Goal: Book appointment/travel/reservation

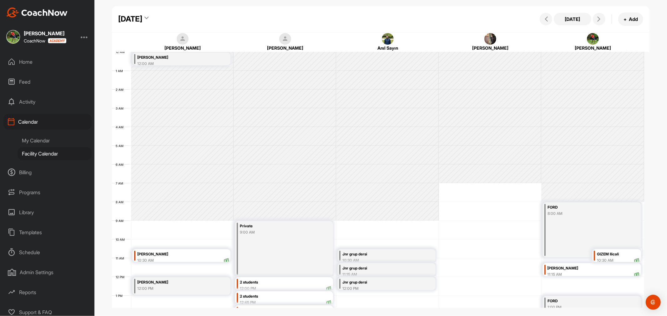
scroll to position [108, 0]
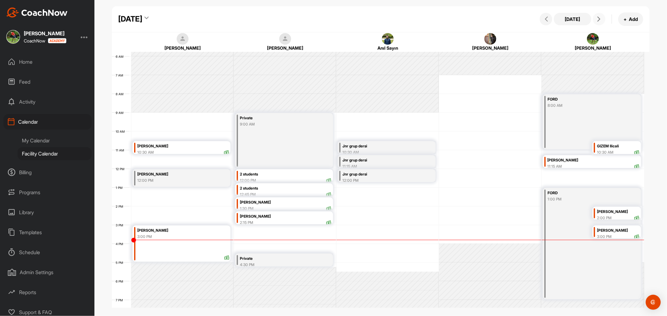
click at [599, 19] on icon at bounding box center [598, 19] width 5 height 5
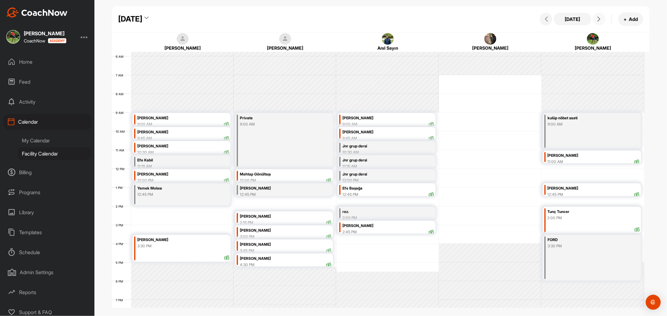
click at [599, 19] on icon at bounding box center [598, 19] width 5 height 5
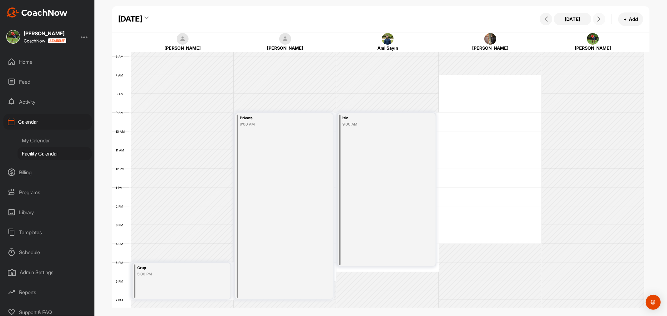
click at [599, 19] on icon at bounding box center [598, 19] width 5 height 5
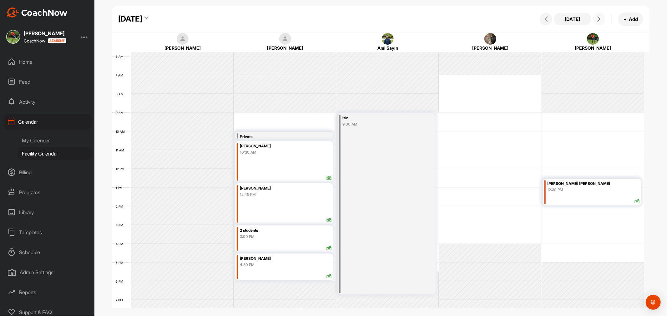
click at [599, 19] on icon at bounding box center [598, 19] width 5 height 5
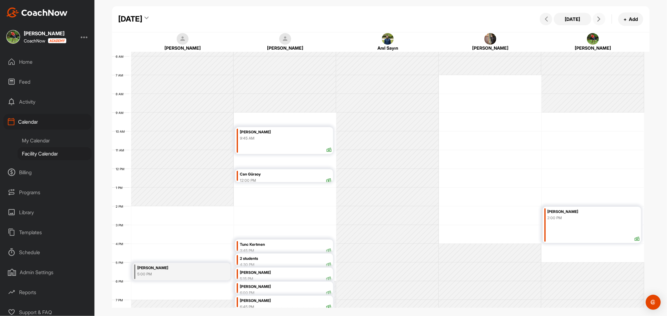
click at [510, 85] on div "12 AM 1 AM 2 AM 3 AM 4 AM 5 AM 6 AM 7 AM 8 AM 9 AM 10 AM 11 AM 12 PM 1 PM 2 PM …" at bounding box center [378, 169] width 532 height 450
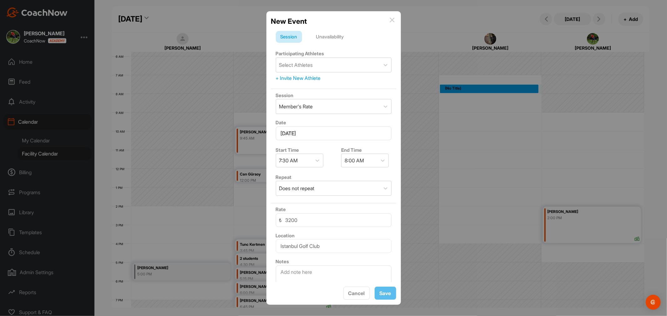
click at [392, 18] on img at bounding box center [392, 20] width 5 height 5
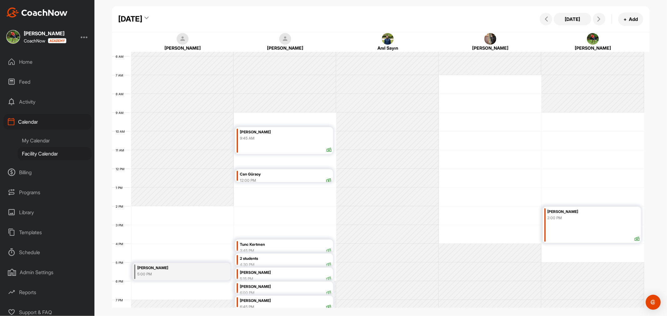
click at [155, 219] on div "12 AM 1 AM 2 AM 3 AM 4 AM 5 AM 6 AM 7 AM 8 AM 9 AM 10 AM 11 AM 12 PM 1 PM 2 PM …" at bounding box center [378, 169] width 532 height 450
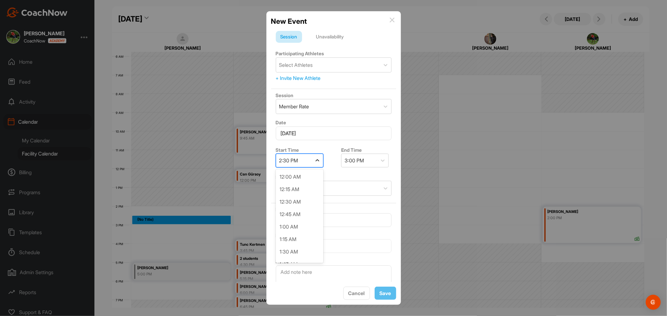
click at [316, 161] on icon at bounding box center [317, 161] width 6 height 6
click at [293, 226] on div "2:00 PM" at bounding box center [300, 228] width 48 height 13
click at [294, 62] on div "Select Athletes" at bounding box center [296, 65] width 34 height 8
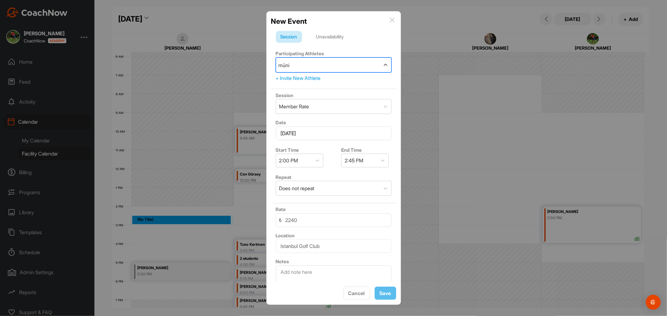
type input "münir"
click at [314, 83] on div "Munir Subarlas" at bounding box center [337, 84] width 75 height 8
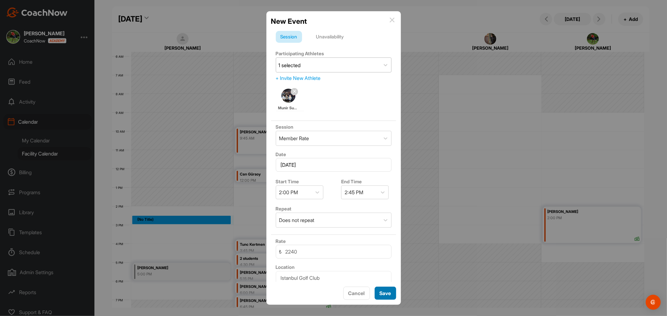
click at [380, 294] on span "Save" at bounding box center [386, 294] width 12 height 6
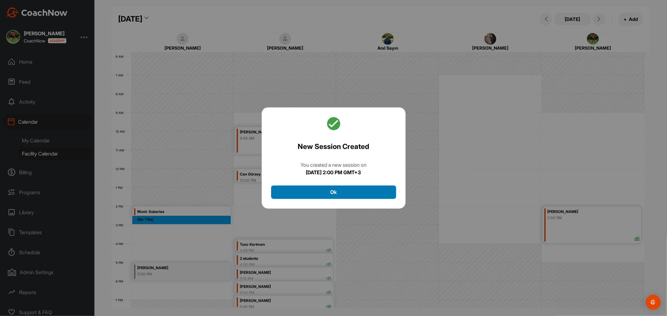
click at [311, 192] on button "Ok" at bounding box center [333, 192] width 125 height 13
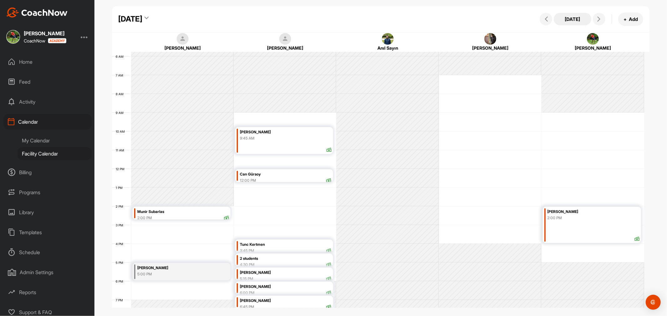
click at [576, 18] on button "[DATE]" at bounding box center [573, 19] width 38 height 13
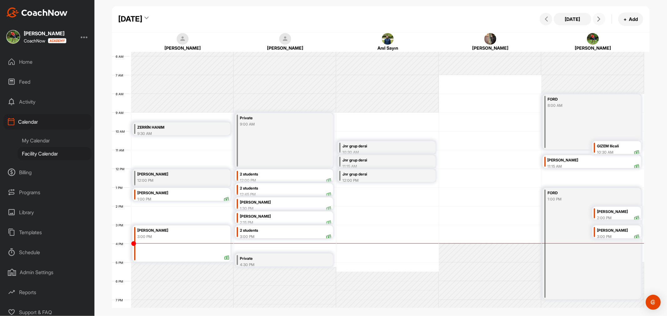
click at [600, 17] on icon at bounding box center [598, 19] width 5 height 5
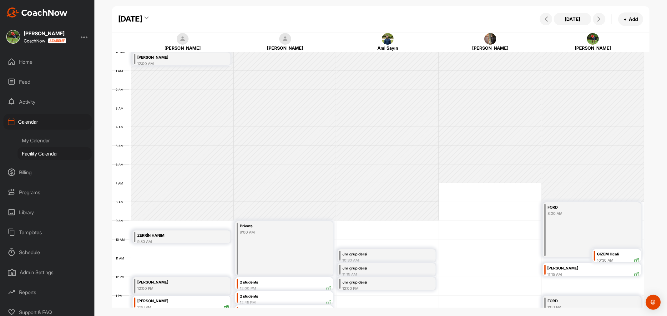
scroll to position [108, 0]
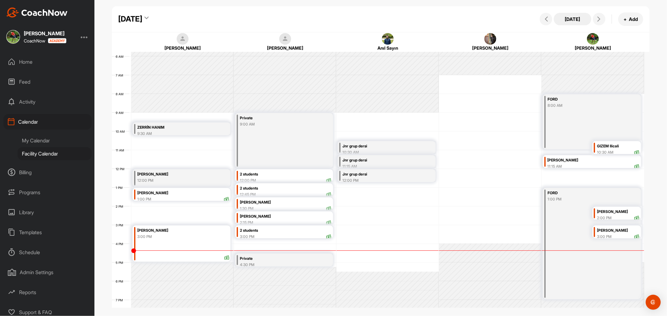
click at [569, 19] on button "[DATE]" at bounding box center [573, 19] width 38 height 13
click at [274, 230] on div "2 students" at bounding box center [286, 230] width 92 height 7
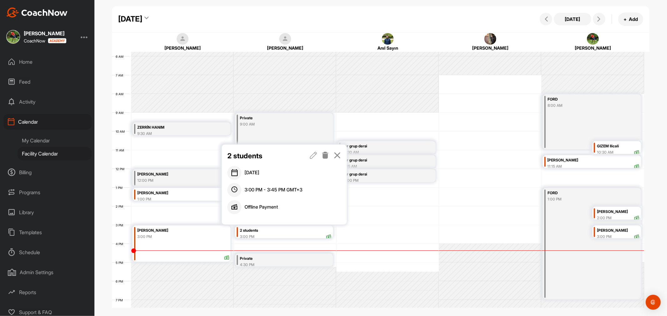
click at [316, 155] on icon at bounding box center [313, 155] width 7 height 7
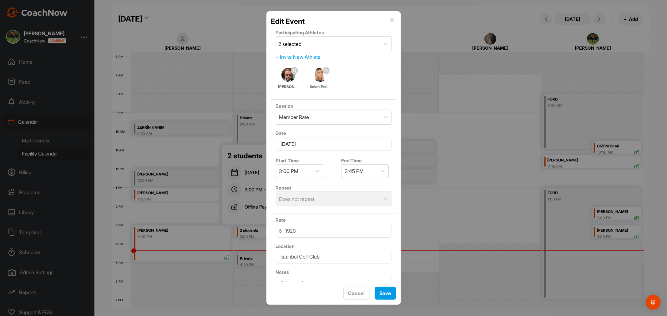
click at [392, 19] on img at bounding box center [392, 20] width 5 height 5
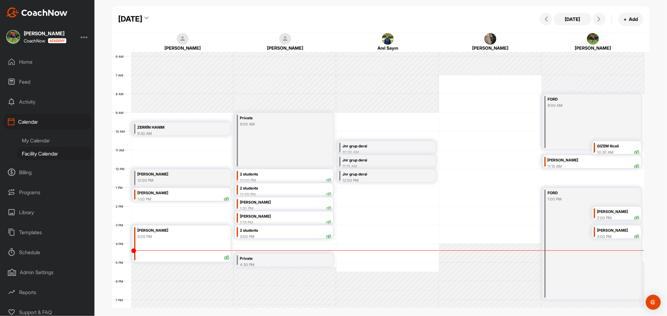
click at [289, 258] on div "Private" at bounding box center [278, 258] width 76 height 7
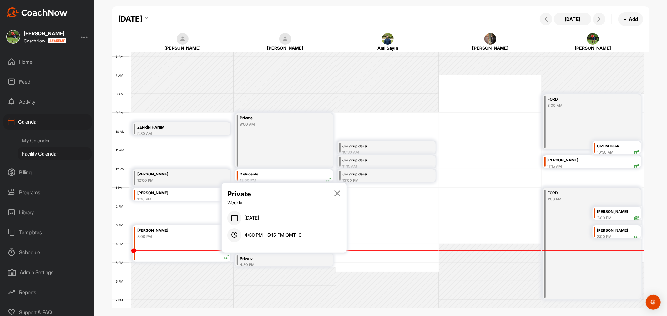
click at [339, 192] on icon at bounding box center [337, 193] width 7 height 7
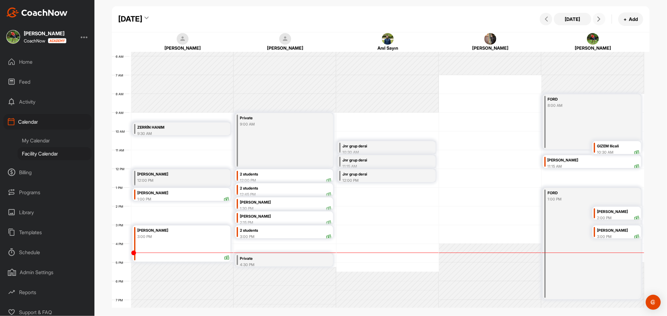
click at [600, 17] on icon at bounding box center [598, 19] width 5 height 5
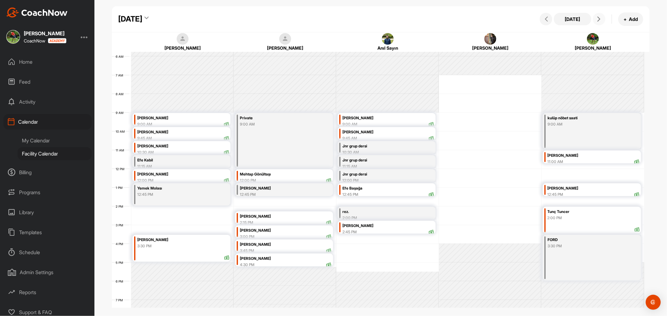
click at [349, 249] on div "12 AM 1 AM 2 AM 3 AM 4 AM 5 AM 6 AM 7 AM 8 AM 9 AM 10 AM 11 AM 12 PM 1 PM 2 PM …" at bounding box center [378, 169] width 532 height 450
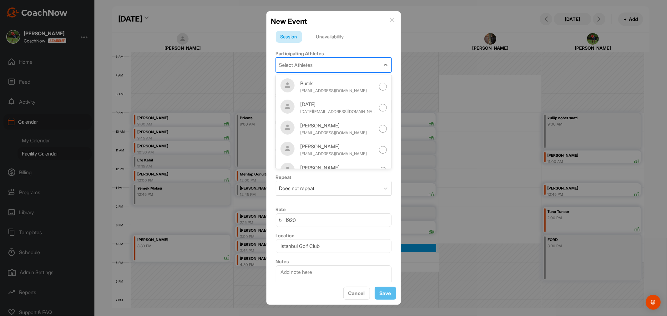
click at [305, 66] on div "Select Athletes" at bounding box center [296, 65] width 34 height 8
click at [375, 35] on div "Session Unavailability" at bounding box center [334, 37] width 116 height 12
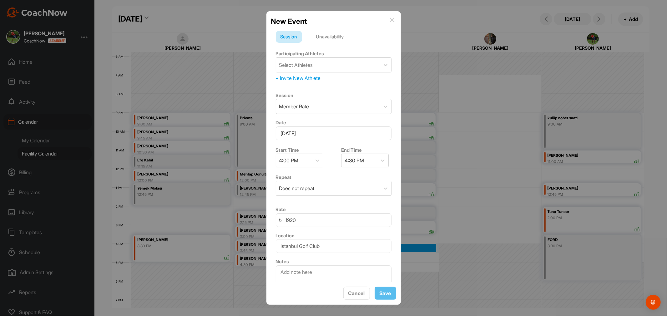
click at [310, 77] on div "+ Invite New Athlete" at bounding box center [334, 78] width 116 height 8
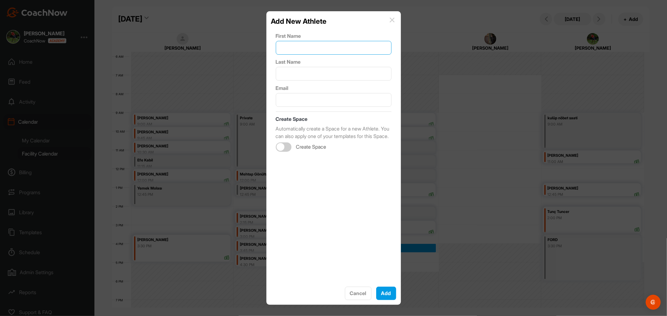
click at [307, 48] on input "text" at bounding box center [334, 48] width 116 height 14
type input "Çağlar"
click at [291, 69] on input "text" at bounding box center [334, 74] width 116 height 14
type input "Şener"
click at [289, 99] on input "text" at bounding box center [334, 100] width 116 height 14
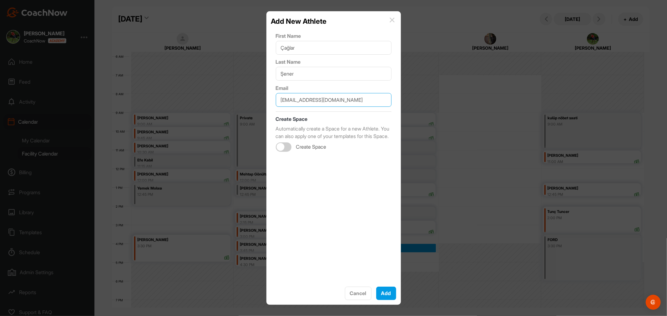
click at [292, 101] on input "[EMAIL_ADDRESS][DOMAIN_NAME]" at bounding box center [334, 100] width 116 height 14
type input "[EMAIL_ADDRESS][DOMAIN_NAME]"
click at [384, 293] on button "Add" at bounding box center [386, 294] width 20 height 14
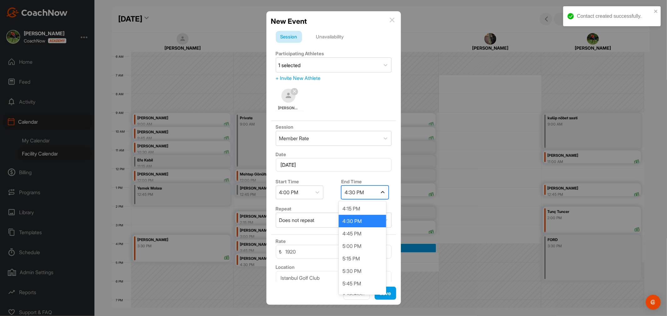
click at [380, 193] on icon at bounding box center [383, 193] width 6 height 6
click at [357, 234] on div "4:45 PM" at bounding box center [363, 234] width 48 height 13
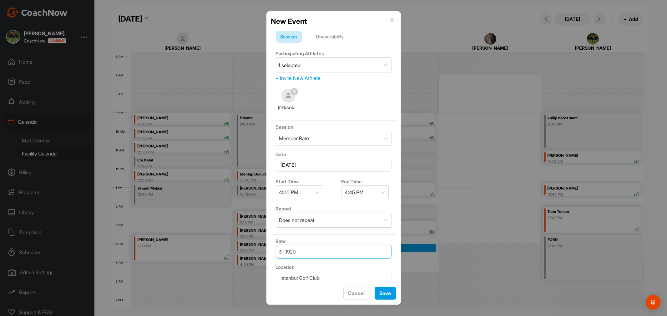
click at [311, 254] on input "1920" at bounding box center [334, 252] width 116 height 14
click at [339, 140] on div "Member Rate" at bounding box center [328, 138] width 104 height 14
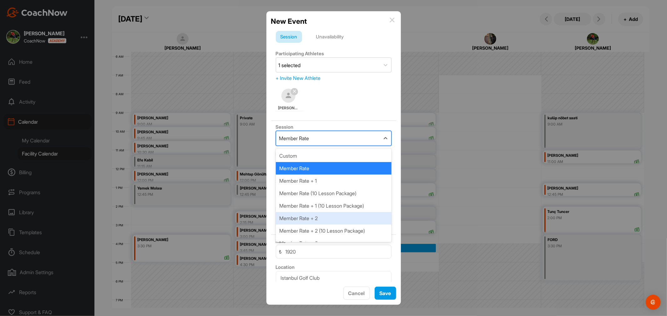
click at [305, 220] on div "Member Rate + 2" at bounding box center [334, 218] width 116 height 13
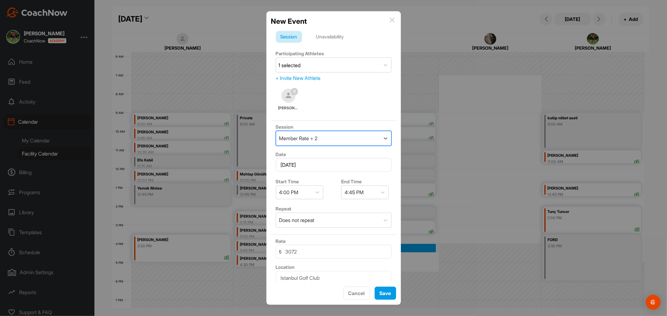
click at [332, 137] on div "Member Rate + 2" at bounding box center [328, 138] width 104 height 14
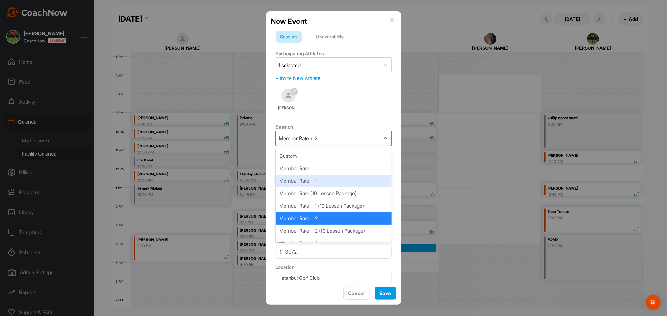
click at [311, 182] on div "Member Rate + 1" at bounding box center [334, 181] width 116 height 13
type input "2496"
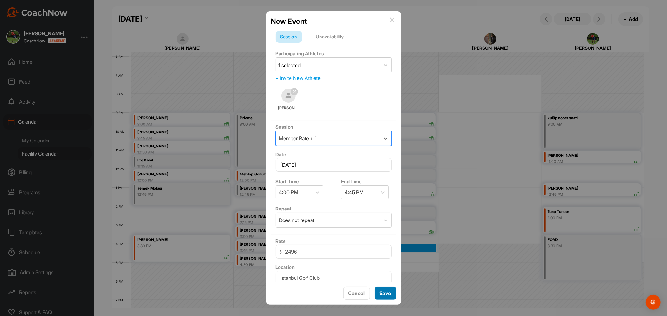
click at [382, 291] on span "Save" at bounding box center [386, 294] width 12 height 6
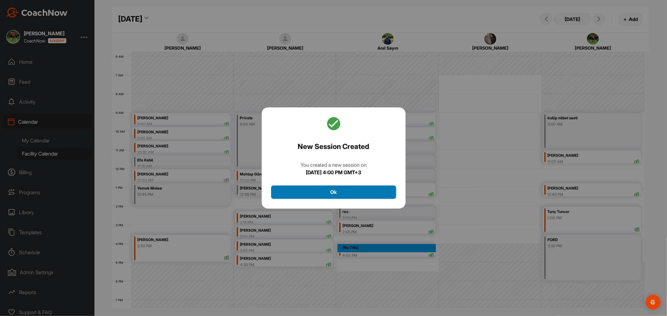
click at [327, 189] on button "Ok" at bounding box center [333, 192] width 125 height 13
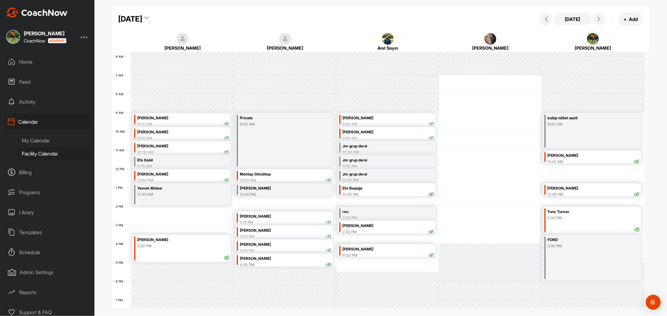
click at [387, 253] on div "4:00 PM" at bounding box center [388, 256] width 92 height 6
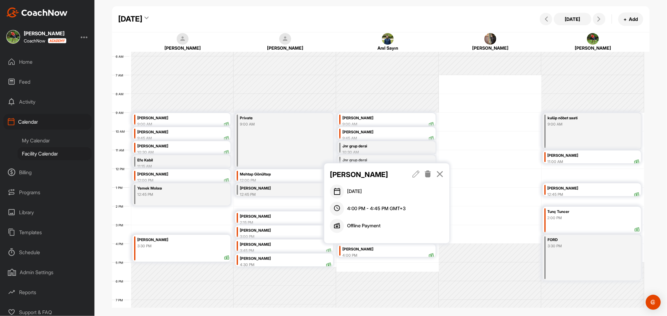
click at [413, 172] on icon at bounding box center [415, 174] width 7 height 7
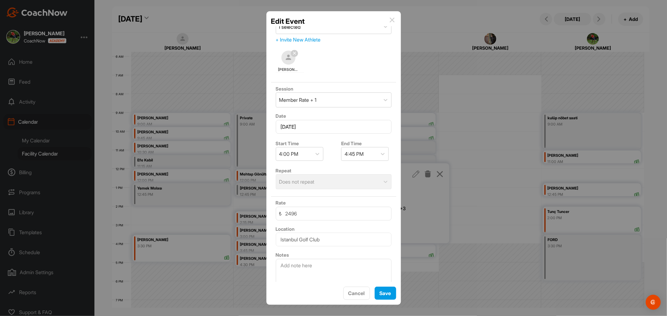
scroll to position [27, 0]
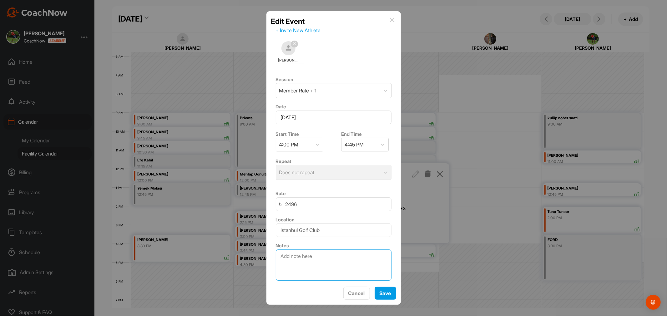
click at [311, 257] on textarea at bounding box center [334, 265] width 116 height 31
type textarea "05347163333"
click at [386, 291] on span "Save" at bounding box center [386, 294] width 12 height 6
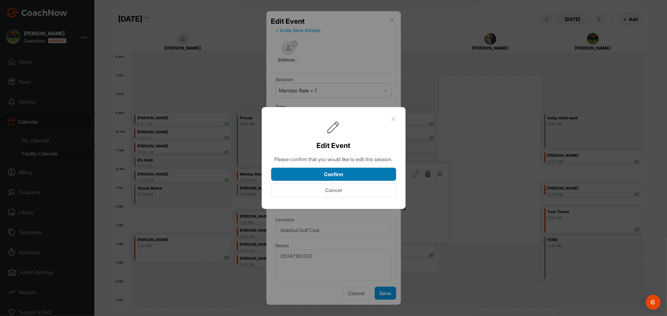
click at [340, 177] on button "Confirm" at bounding box center [333, 174] width 125 height 13
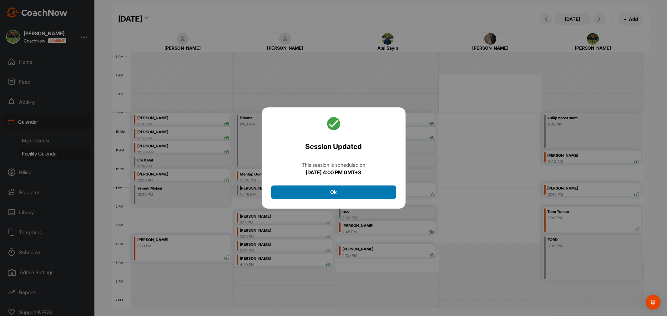
click at [345, 192] on button "Ok" at bounding box center [333, 192] width 125 height 13
